Goal: Task Accomplishment & Management: Manage account settings

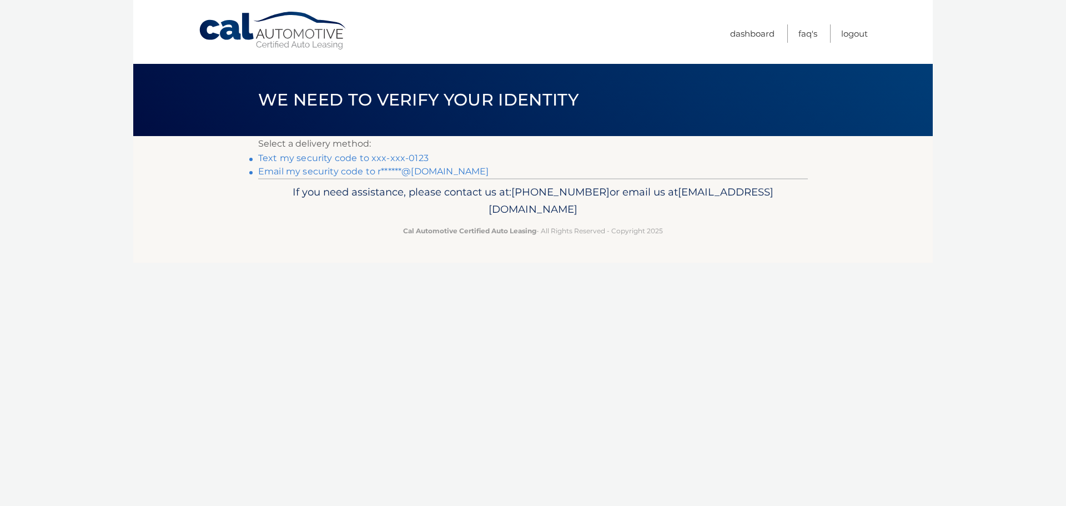
click at [334, 157] on link "Text my security code to xxx-xxx-0123" at bounding box center [343, 158] width 170 height 11
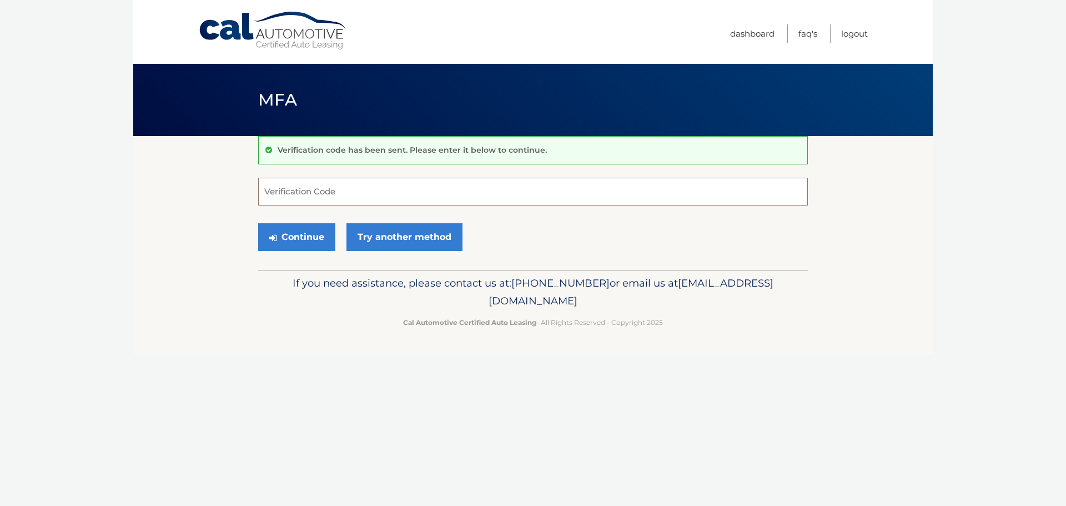
click at [327, 188] on input "Verification Code" at bounding box center [533, 192] width 550 height 28
type input "939429"
click at [298, 240] on button "Continue" at bounding box center [296, 237] width 77 height 28
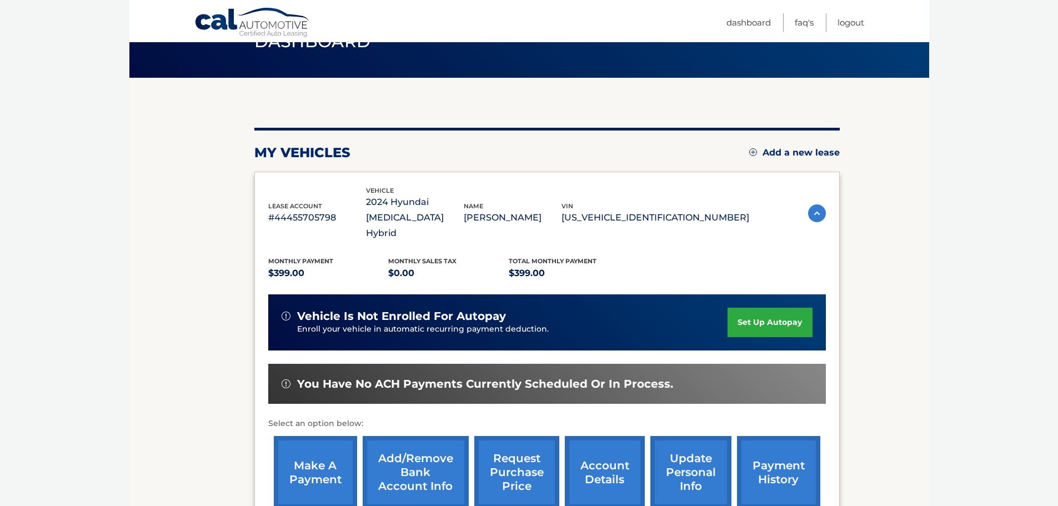
scroll to position [167, 0]
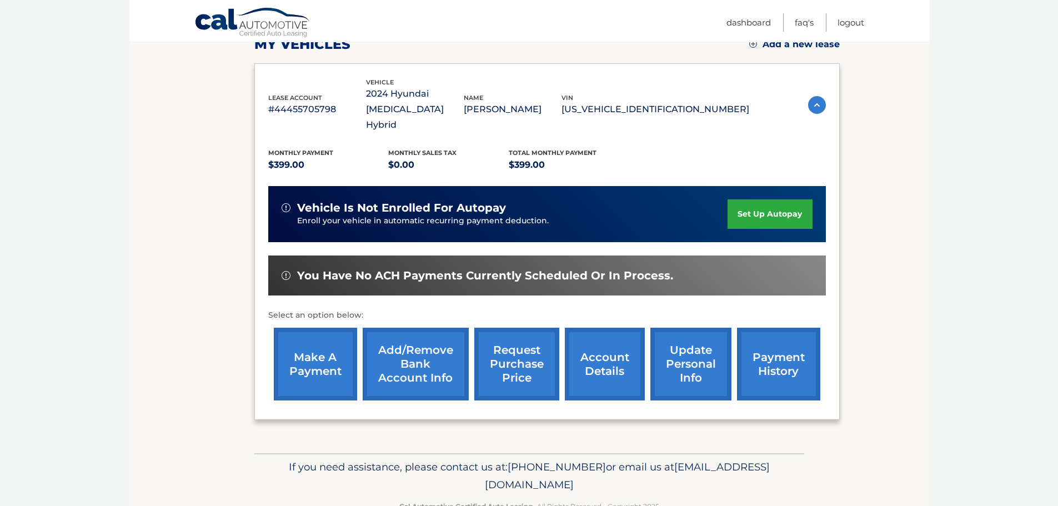
click at [313, 355] on link "make a payment" at bounding box center [315, 364] width 83 height 73
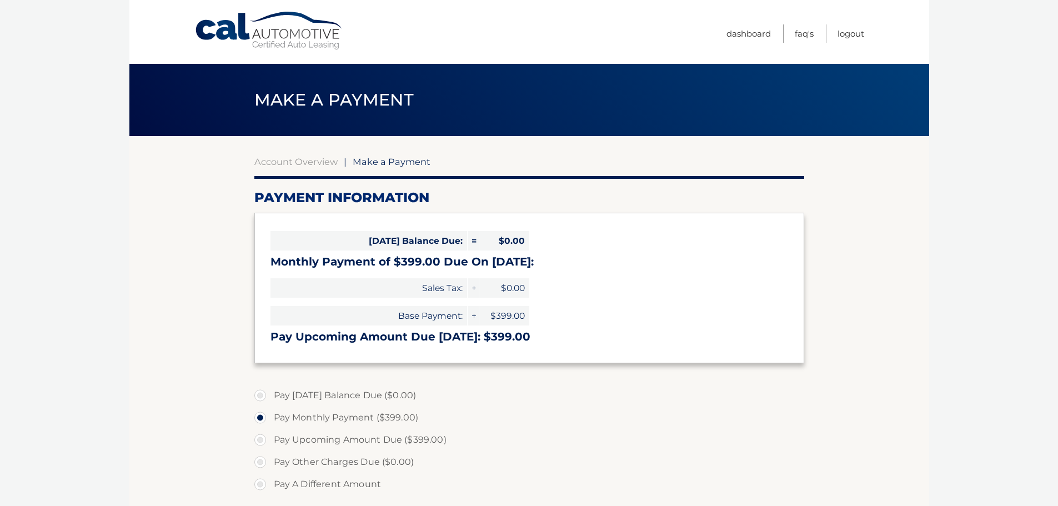
select select "YWI4ZTRjOTktYzYxYS00NTI1LWIwY2ItZTEzMjY3NmU4Mzk2"
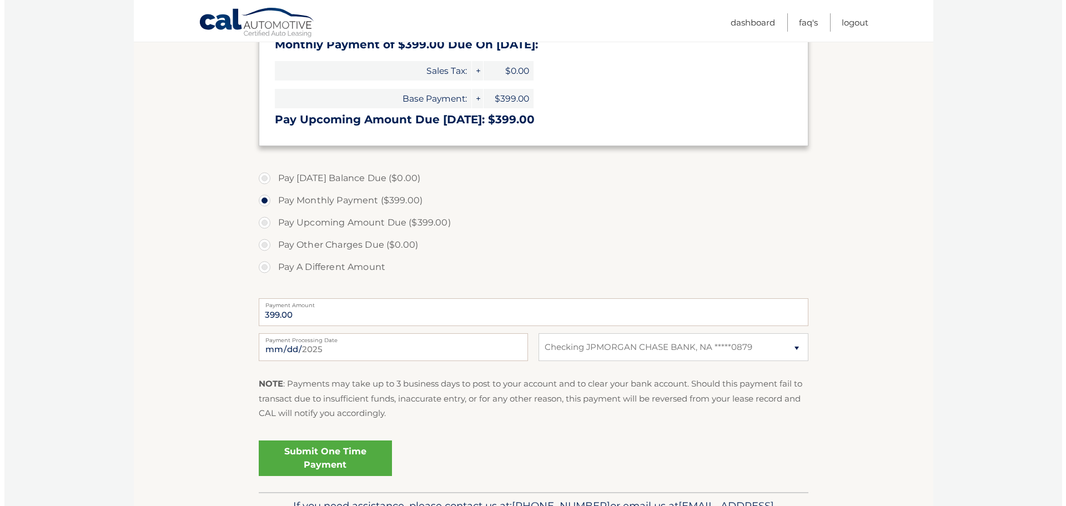
scroll to position [222, 0]
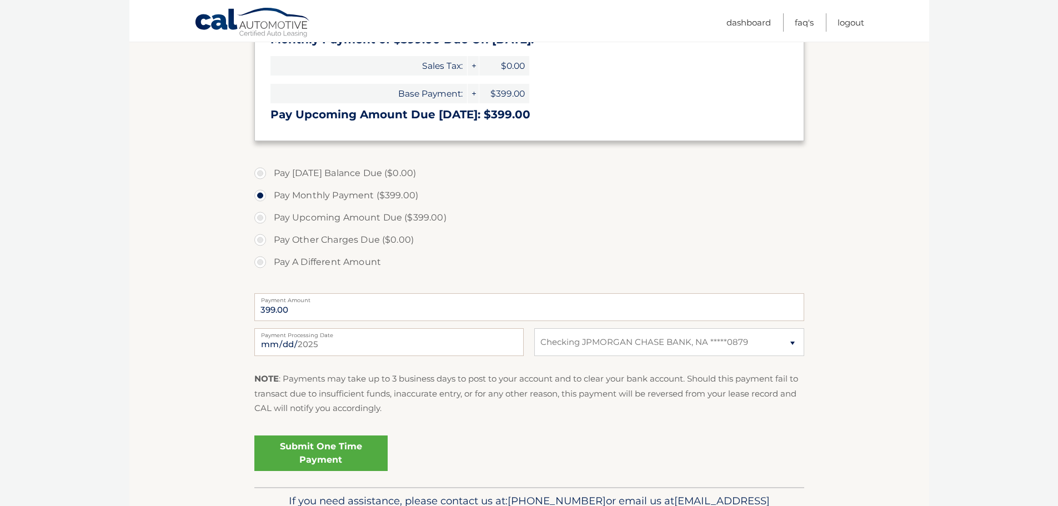
click at [319, 452] on link "Submit One Time Payment" at bounding box center [320, 453] width 133 height 36
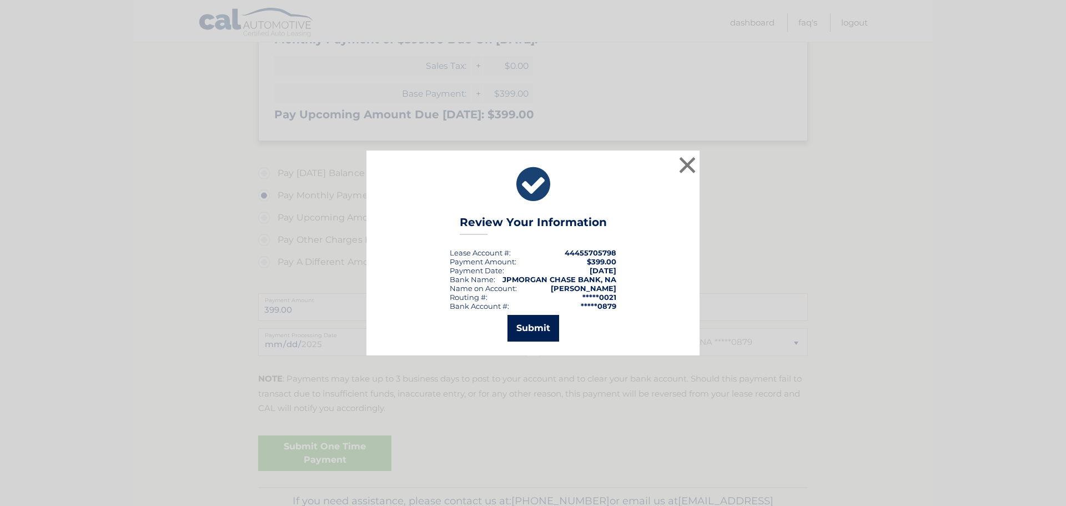
click at [534, 332] on button "Submit" at bounding box center [534, 328] width 52 height 27
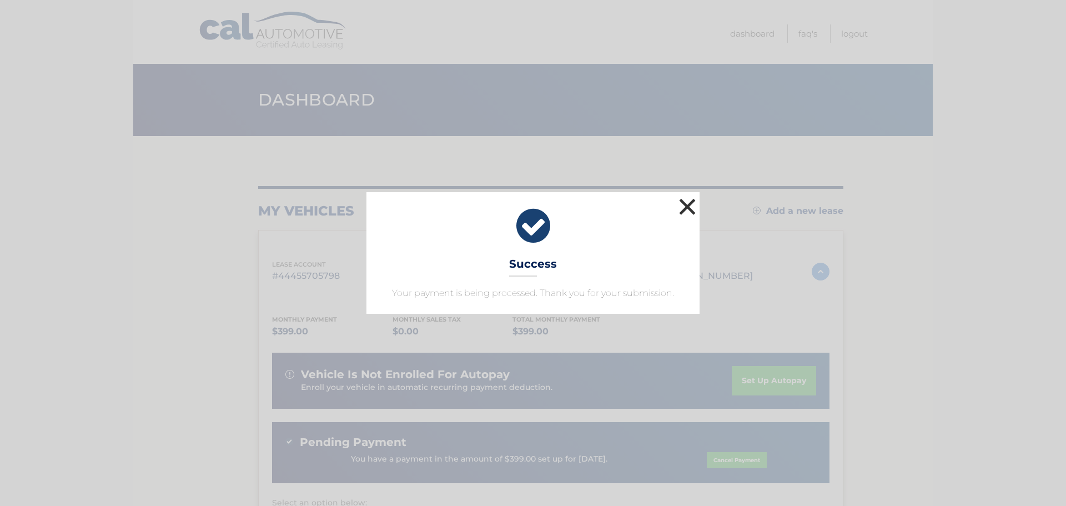
click at [687, 209] on button "×" at bounding box center [687, 206] width 22 height 22
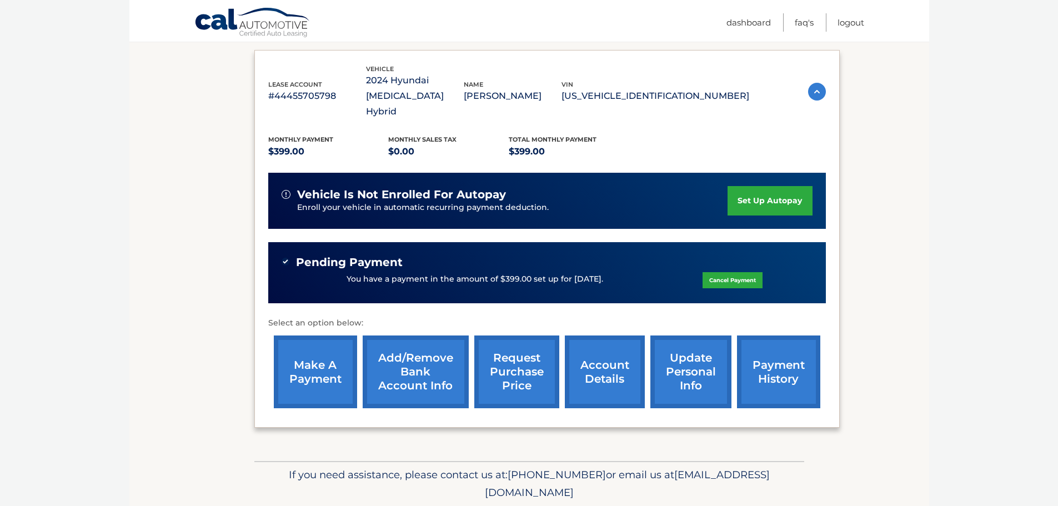
scroll to position [204, 0]
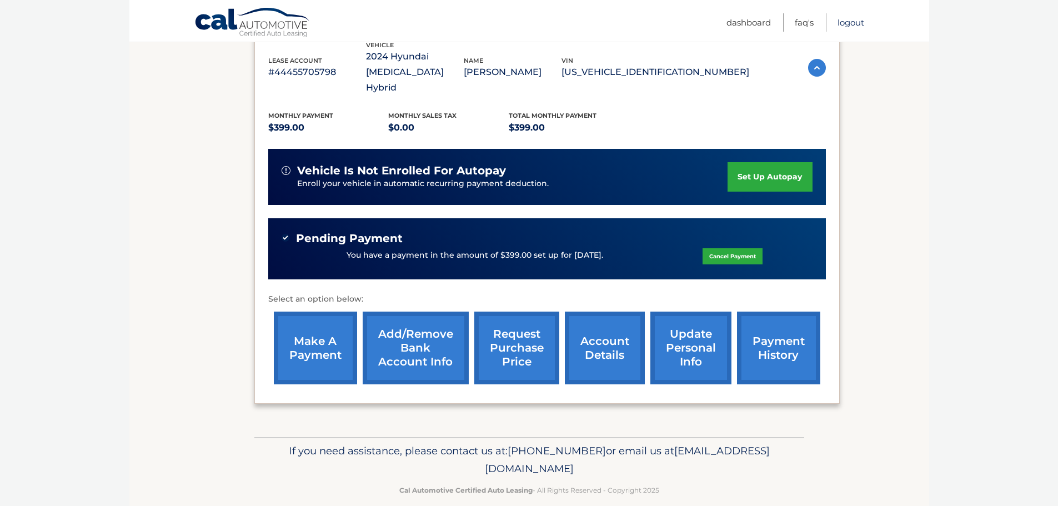
click at [857, 21] on link "Logout" at bounding box center [850, 22] width 27 height 18
